Goal: Obtain resource: Download file/media

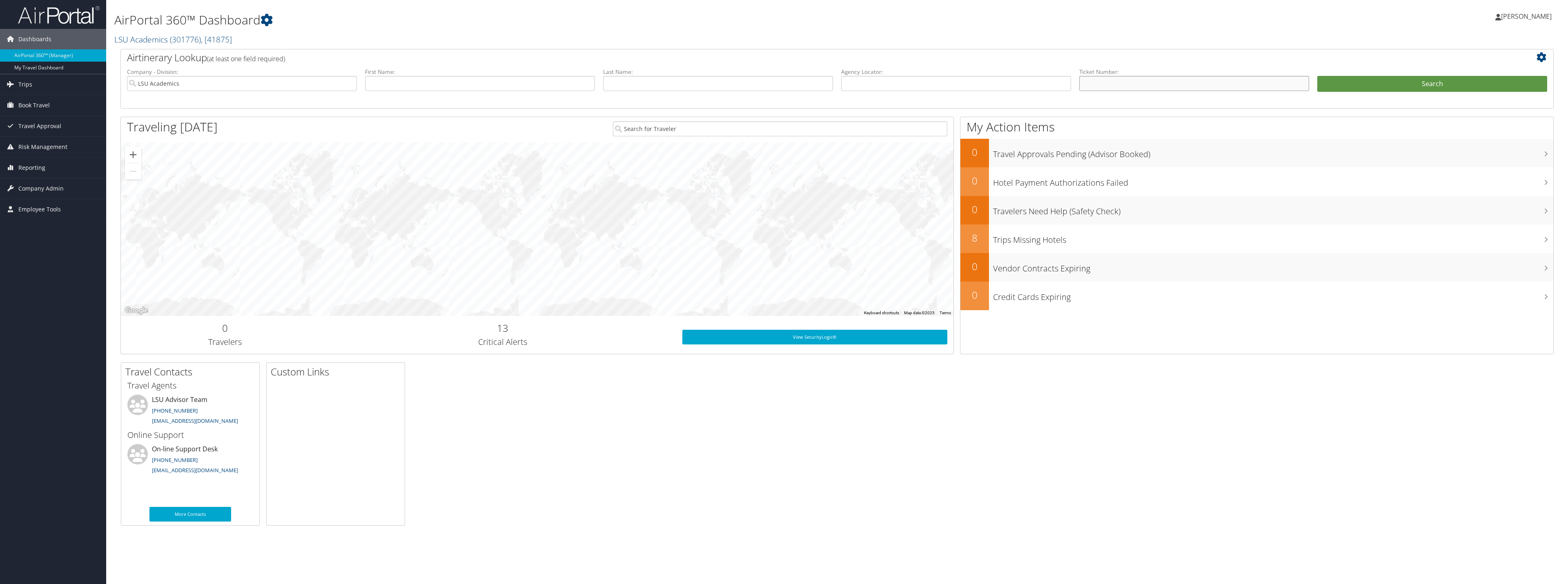
click at [1133, 82] on input "text" at bounding box center [1194, 83] width 230 height 15
paste input "0017310861637"
type input "0017310861637"
click at [1369, 77] on button "Search" at bounding box center [1432, 84] width 230 height 16
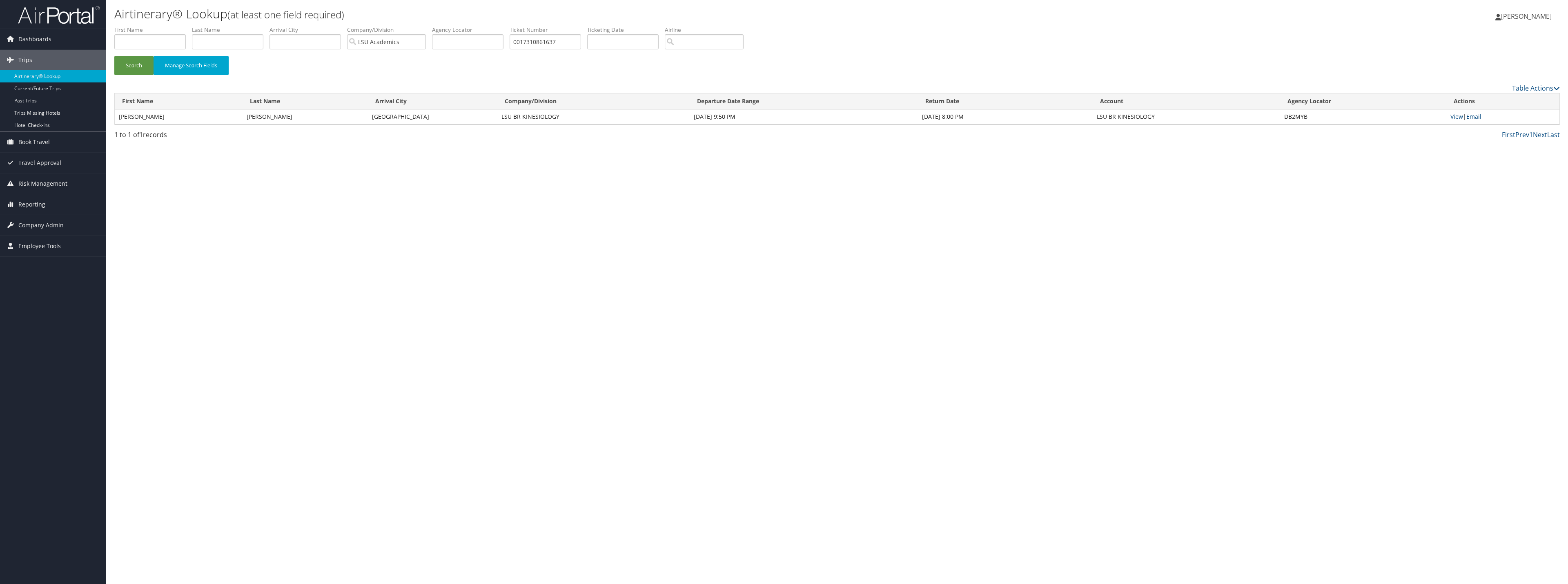
click at [204, 118] on td "JACLYN INEL" at bounding box center [179, 117] width 128 height 15
click at [1458, 119] on link "View" at bounding box center [1457, 116] width 13 height 8
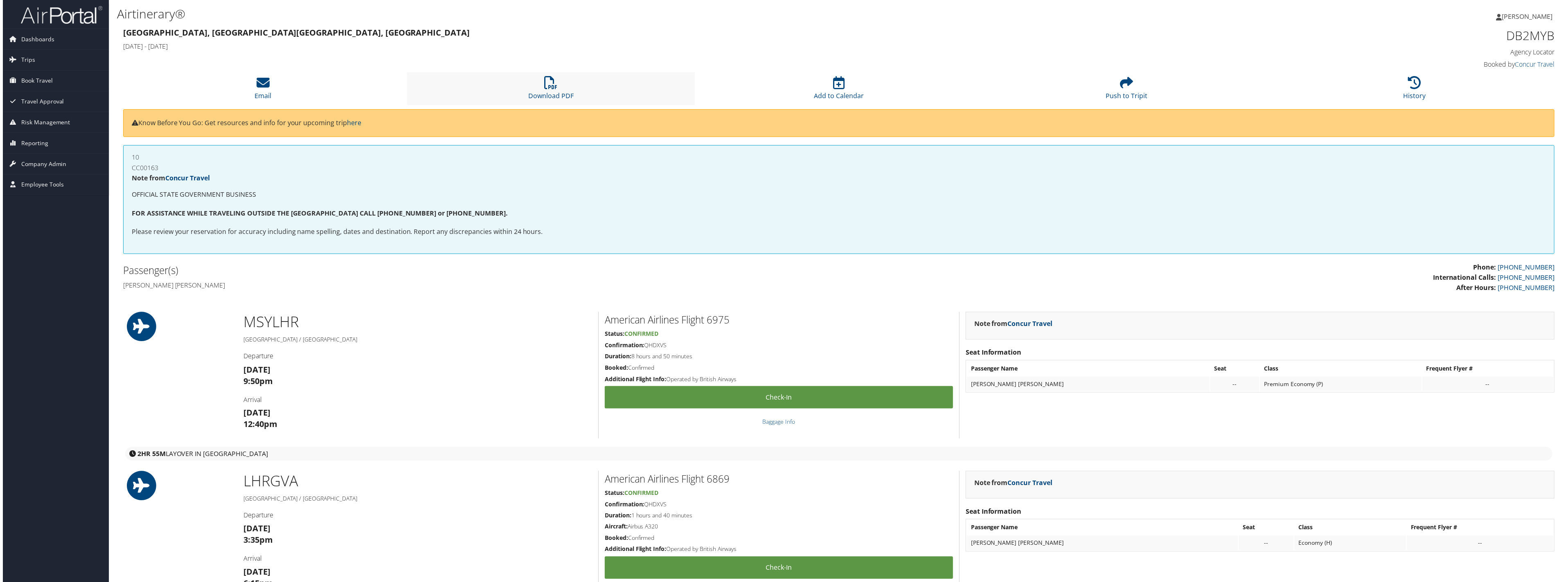
click at [568, 89] on li "Download PDF" at bounding box center [550, 89] width 289 height 33
